Goal: Transaction & Acquisition: Purchase product/service

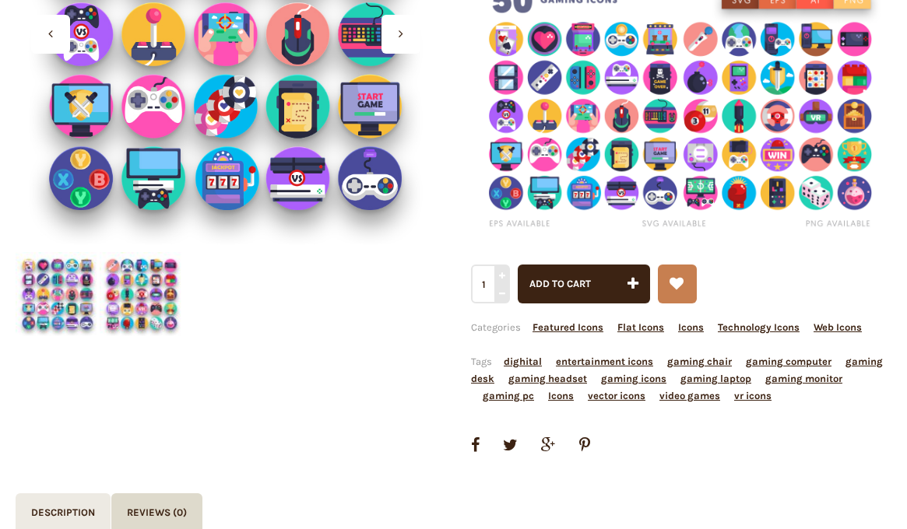
scroll to position [311, 0]
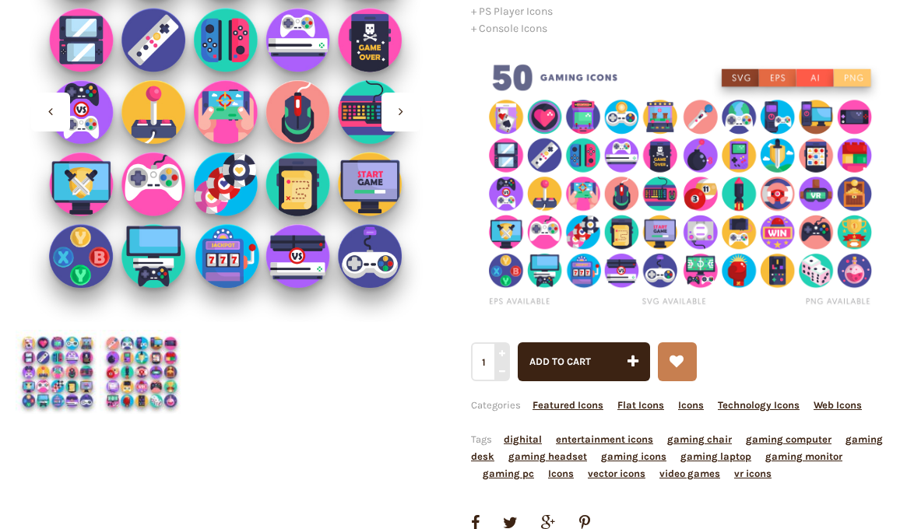
click at [564, 358] on span "Add to cart" at bounding box center [559, 362] width 61 height 12
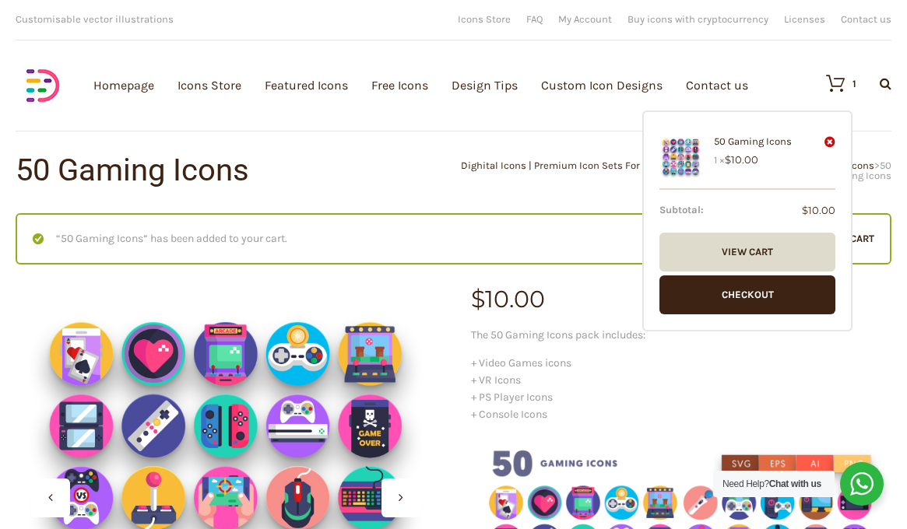
click at [762, 291] on link "Checkout" at bounding box center [747, 295] width 176 height 39
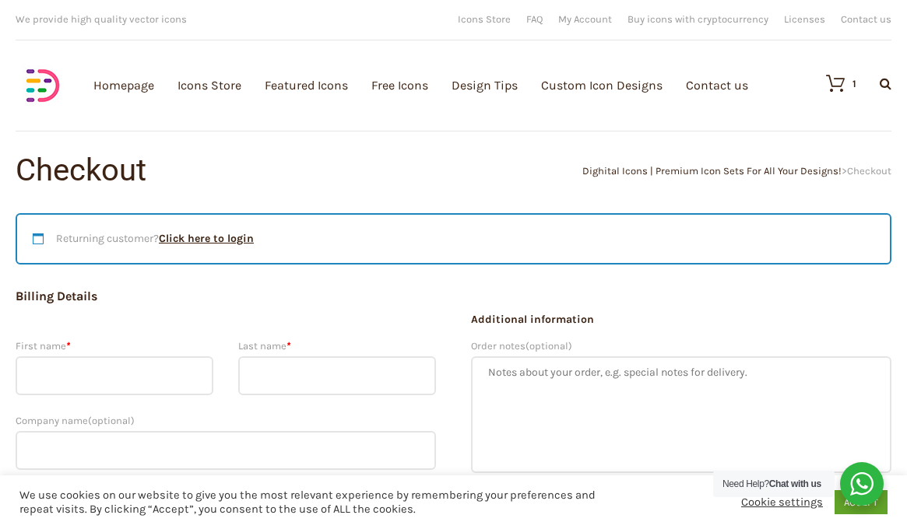
click at [89, 377] on input "First name *" at bounding box center [115, 376] width 198 height 39
type input "federico"
type input "robles cázares"
type input "Pongo.mx"
type input "pitagoras 38B 105"
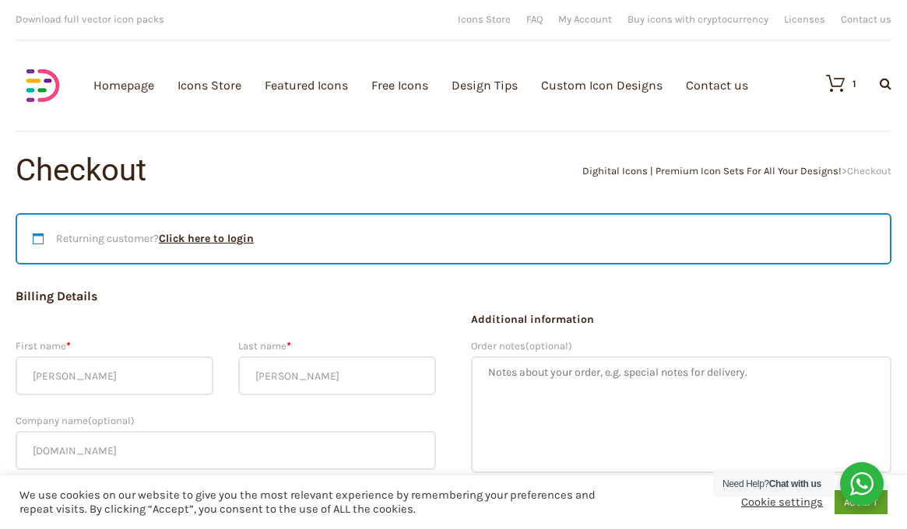
type input "Ciudad de México"
type input "06500"
type input "+525517982215"
type input "roblesfederico6@gmail.com"
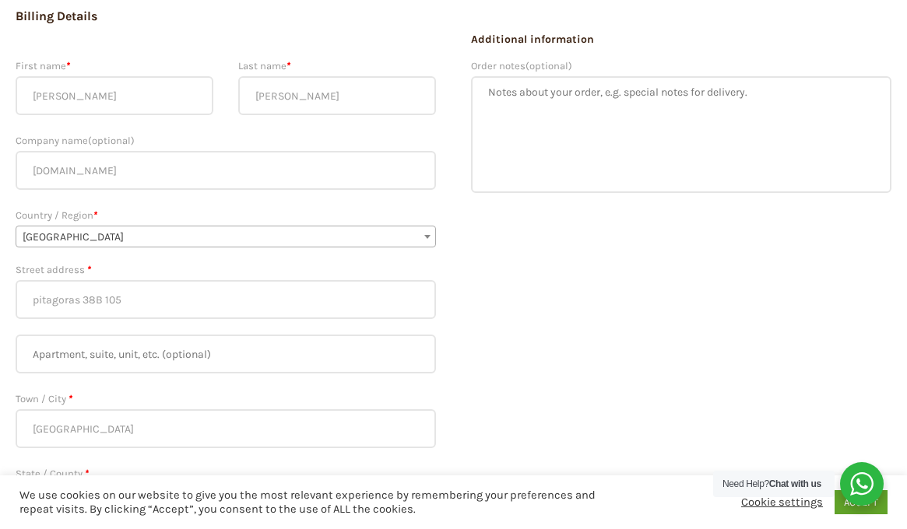
scroll to position [311, 0]
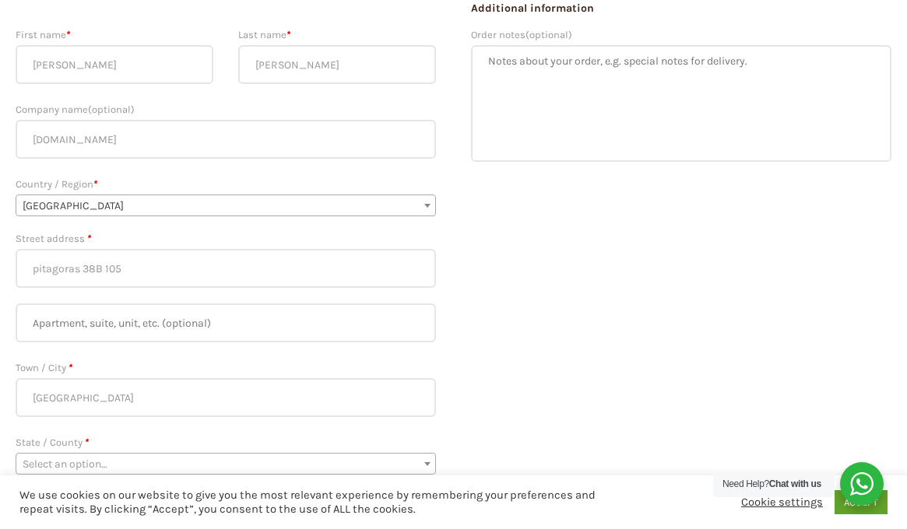
click at [43, 141] on input "Pongo.mx" at bounding box center [226, 139] width 420 height 39
type input "Pingo.mx"
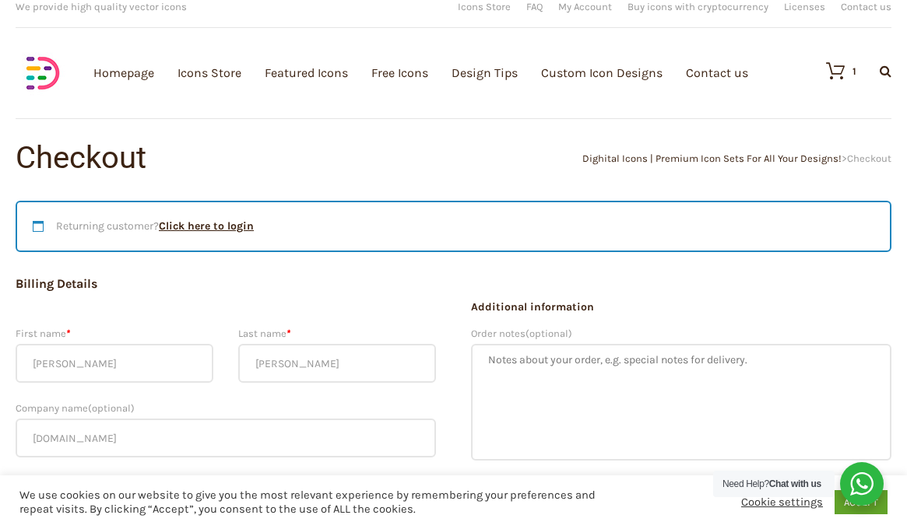
scroll to position [0, 0]
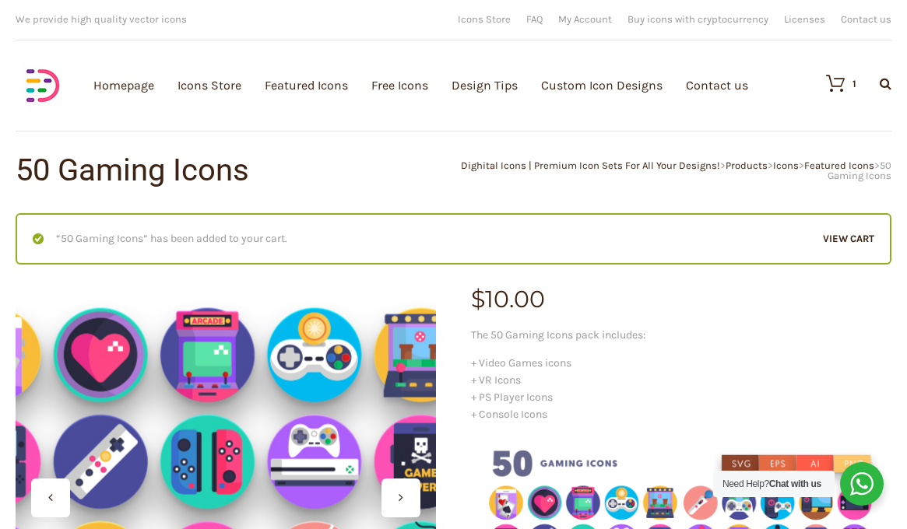
click at [239, 440] on div at bounding box center [226, 498] width 420 height 420
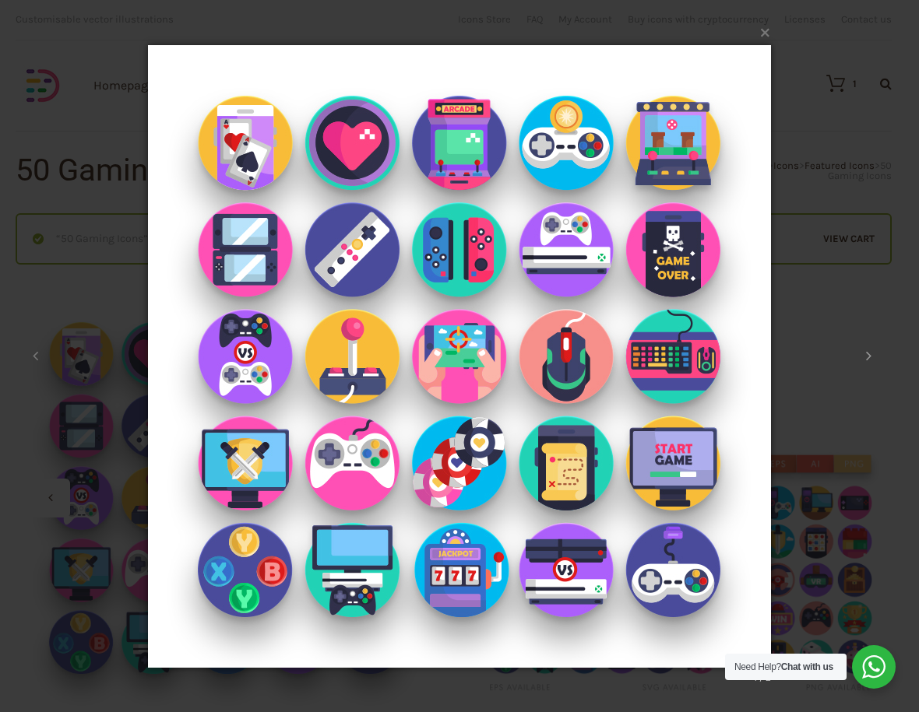
click at [864, 355] on button at bounding box center [868, 357] width 70 height 86
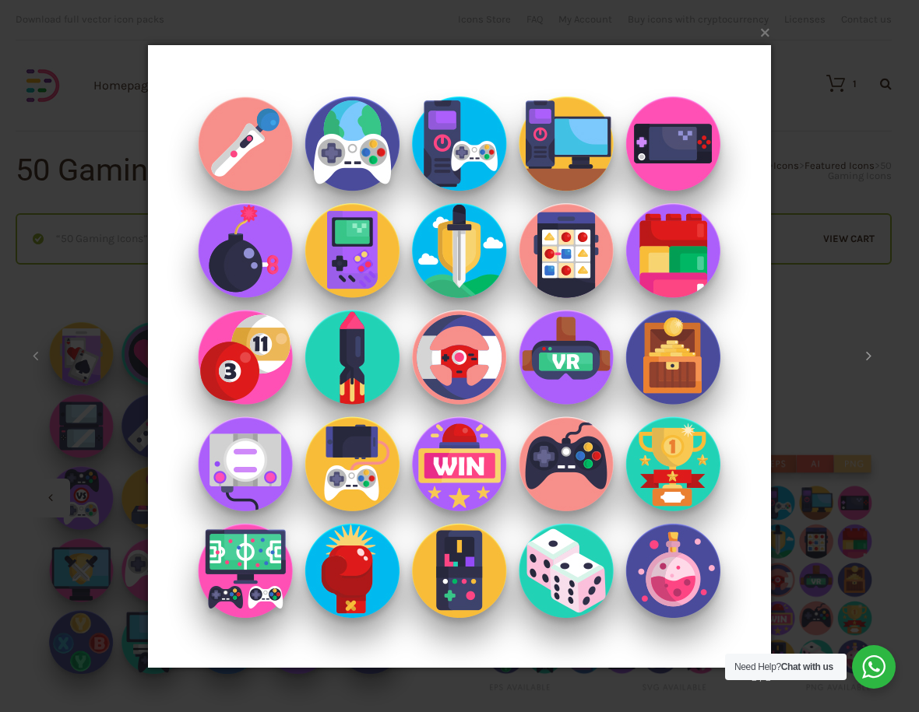
click at [869, 355] on icon at bounding box center [868, 356] width 5 height 16
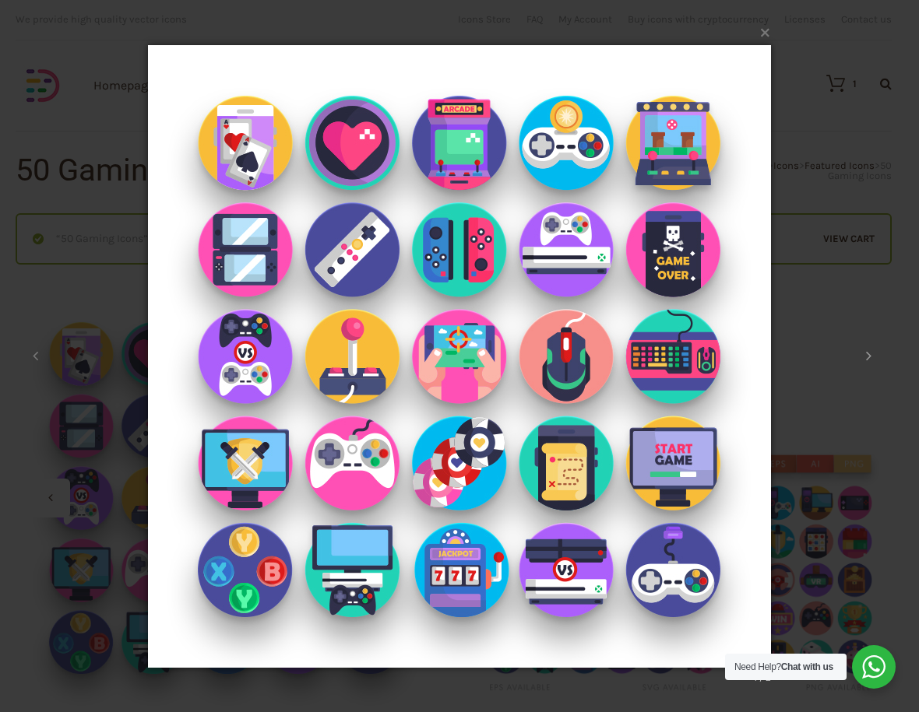
click at [866, 354] on icon at bounding box center [868, 356] width 5 height 16
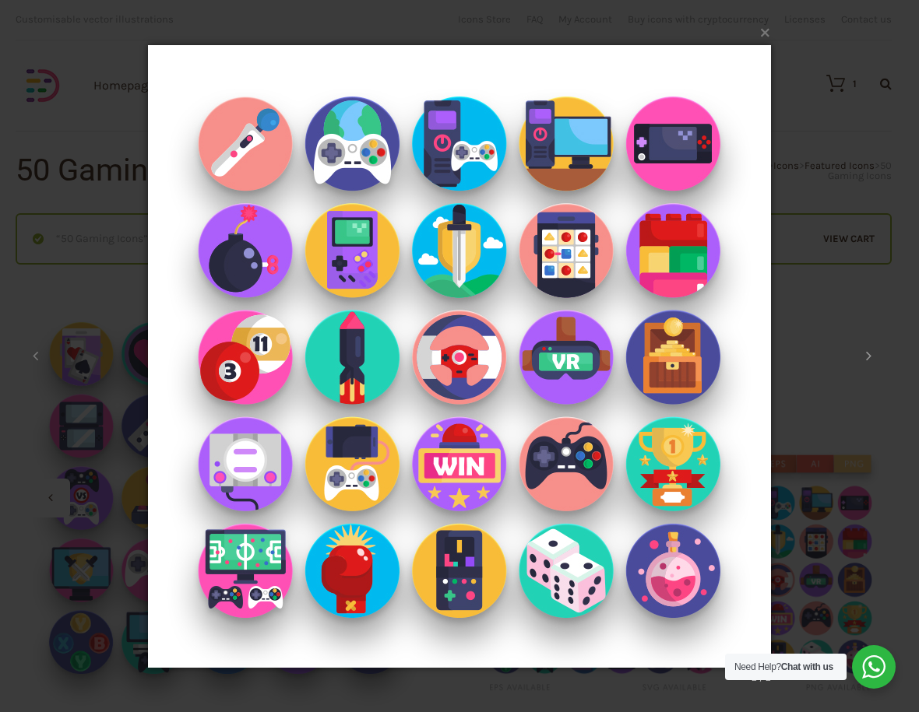
click at [869, 355] on icon at bounding box center [868, 356] width 5 height 16
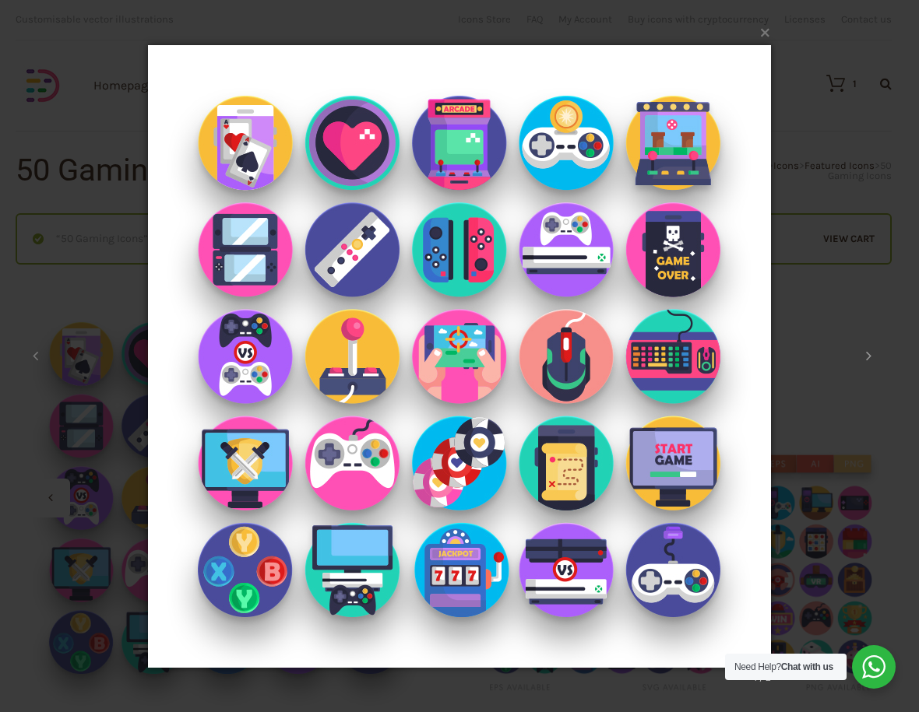
click at [861, 358] on button at bounding box center [868, 357] width 70 height 86
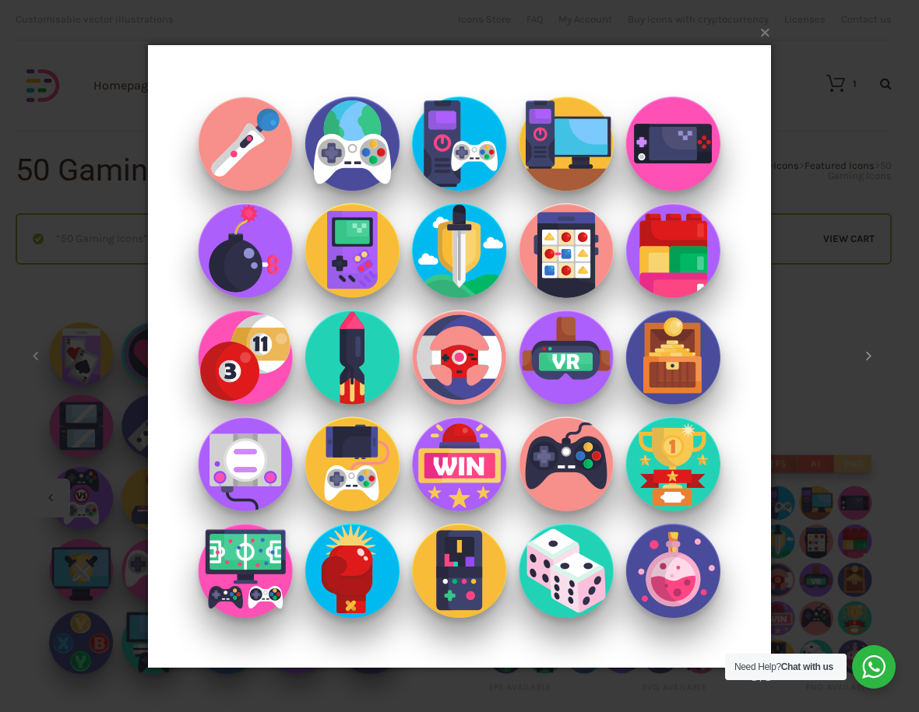
click at [870, 354] on icon at bounding box center [868, 356] width 5 height 16
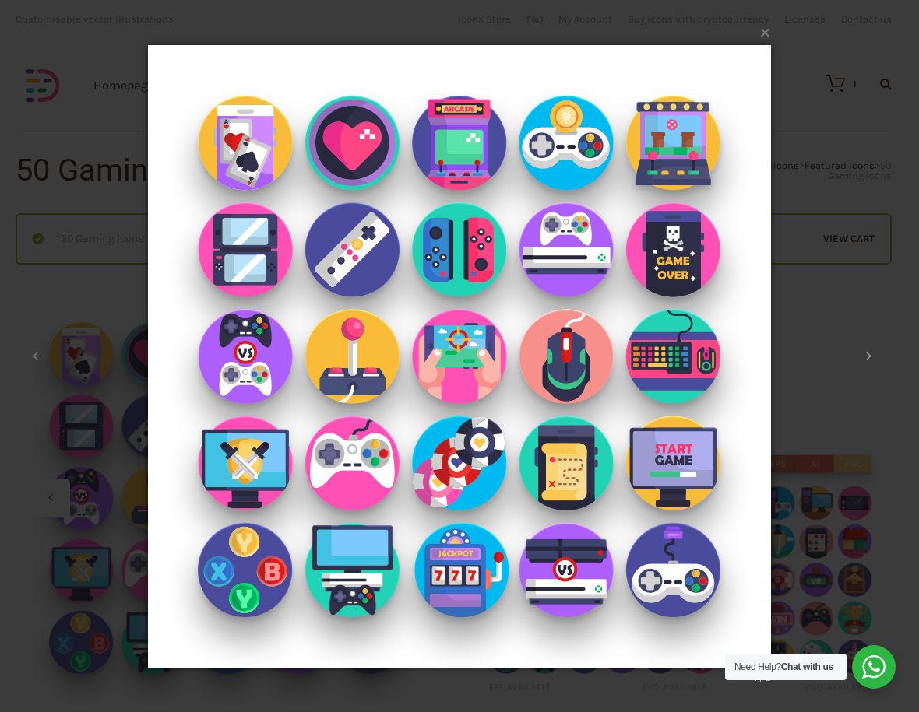
click at [870, 353] on icon at bounding box center [868, 356] width 5 height 16
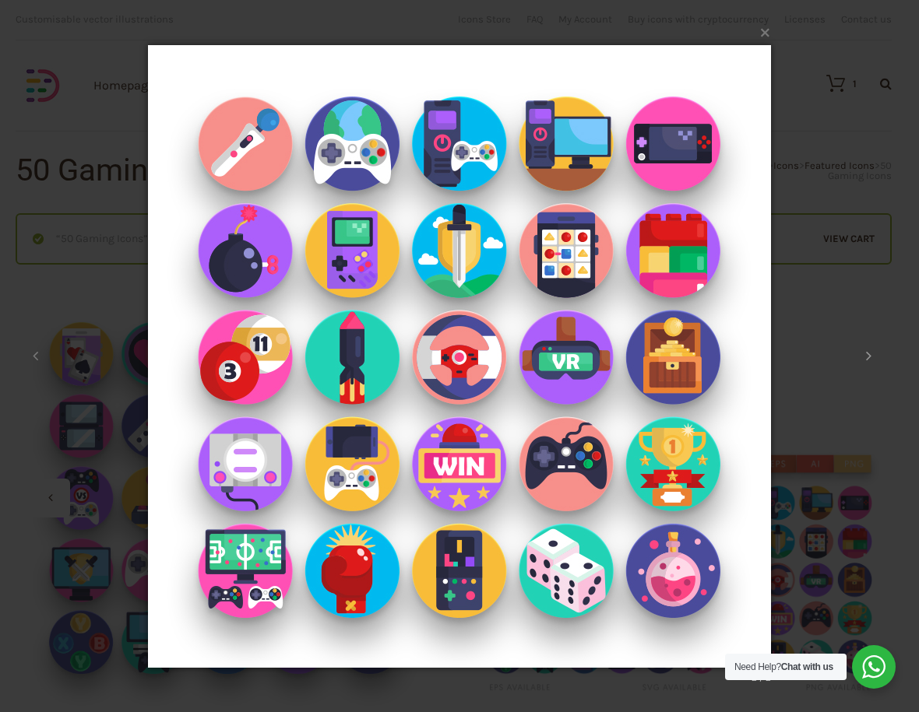
click at [870, 353] on icon at bounding box center [868, 356] width 5 height 16
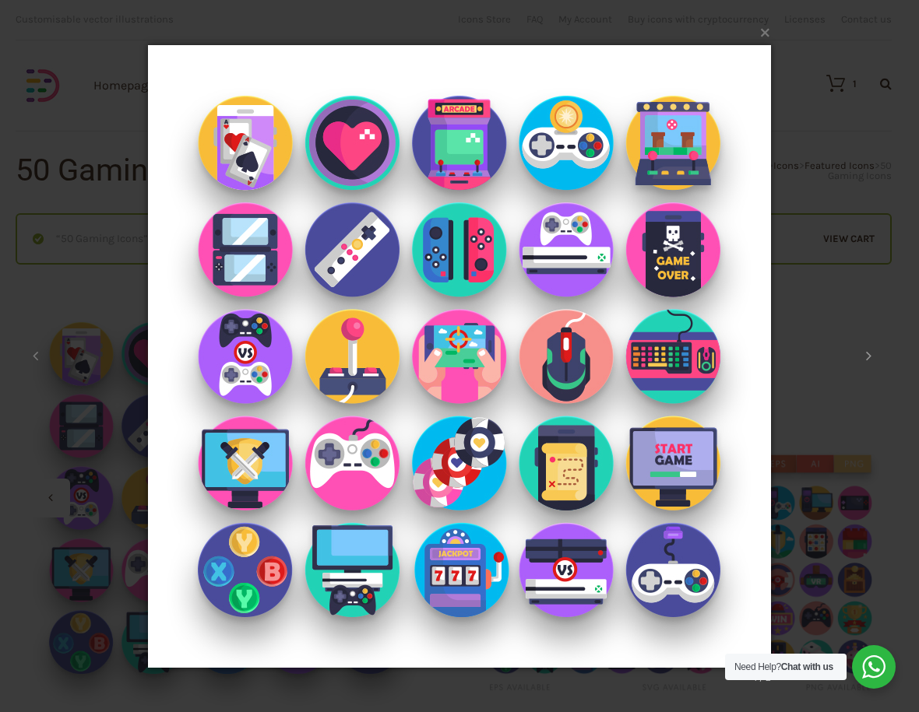
click at [870, 353] on icon at bounding box center [868, 356] width 5 height 16
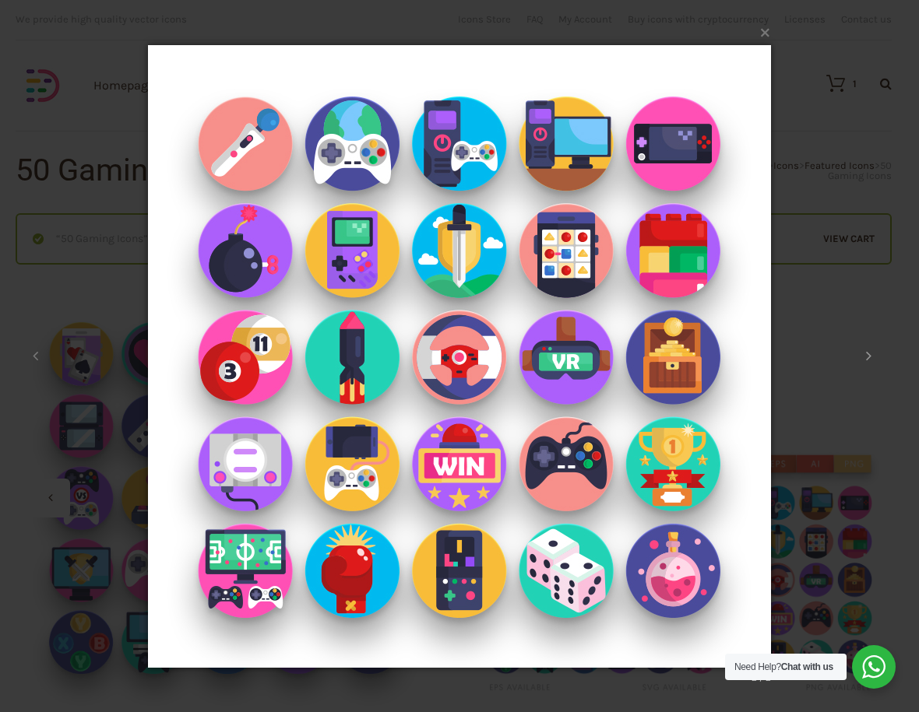
click at [870, 353] on icon at bounding box center [868, 356] width 5 height 16
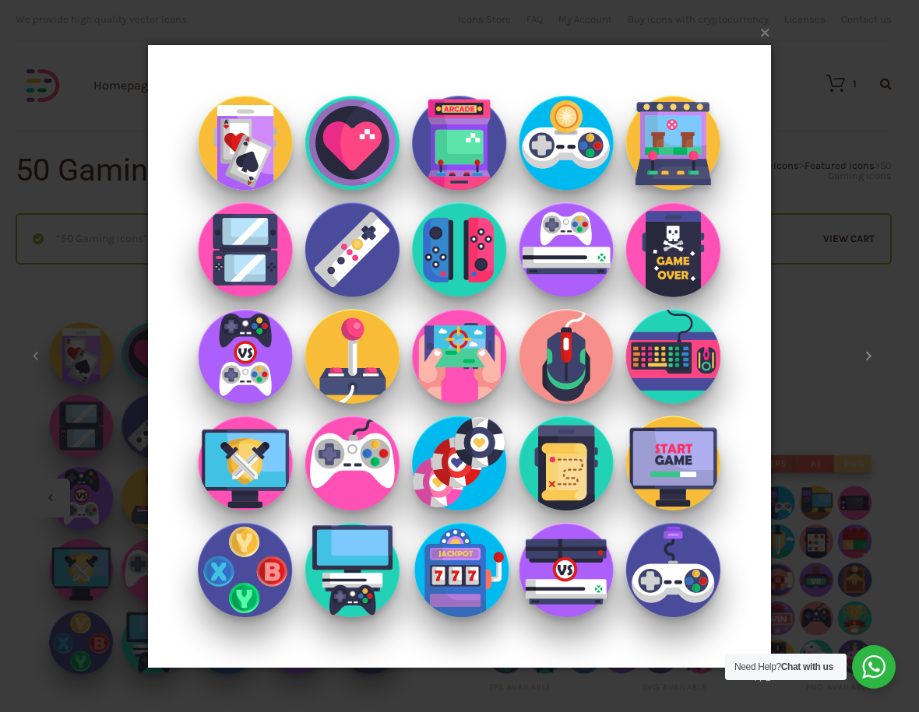
click at [870, 353] on icon at bounding box center [868, 356] width 5 height 16
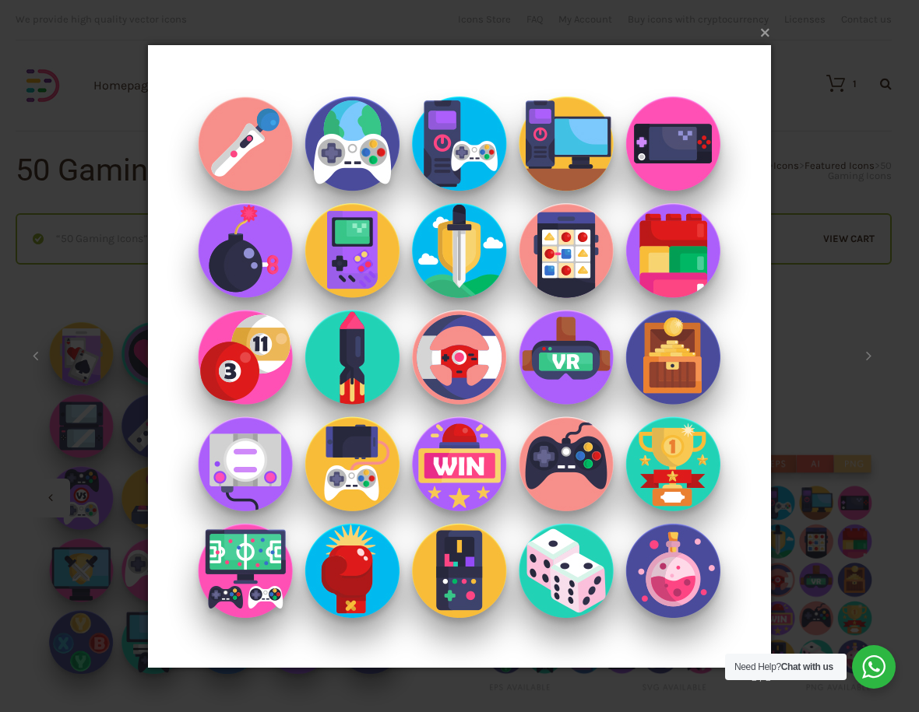
click at [768, 42] on button "×" at bounding box center [464, 31] width 623 height 34
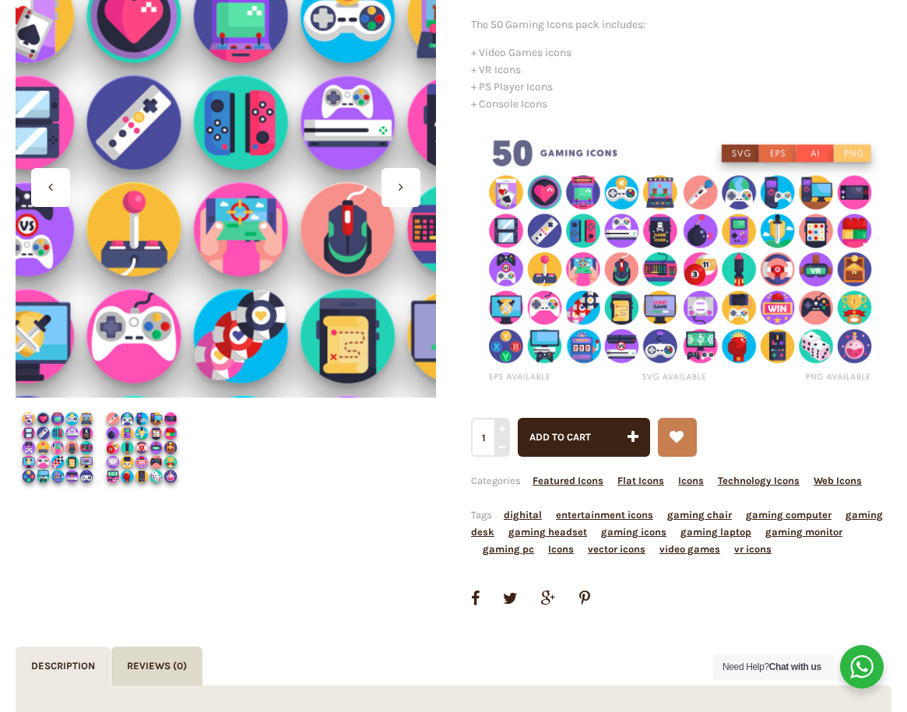
scroll to position [311, 0]
